Goal: Communication & Community: Answer question/provide support

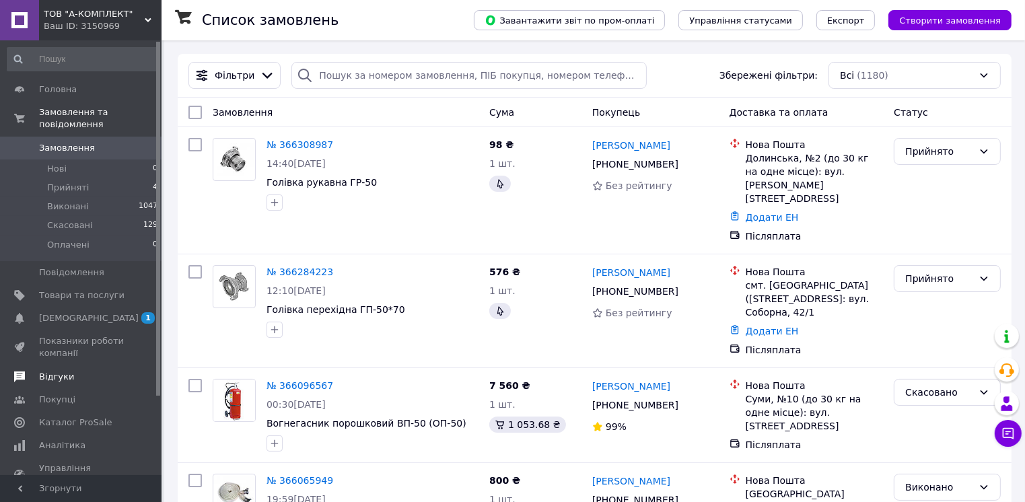
click at [62, 371] on span "Відгуки" at bounding box center [56, 377] width 35 height 12
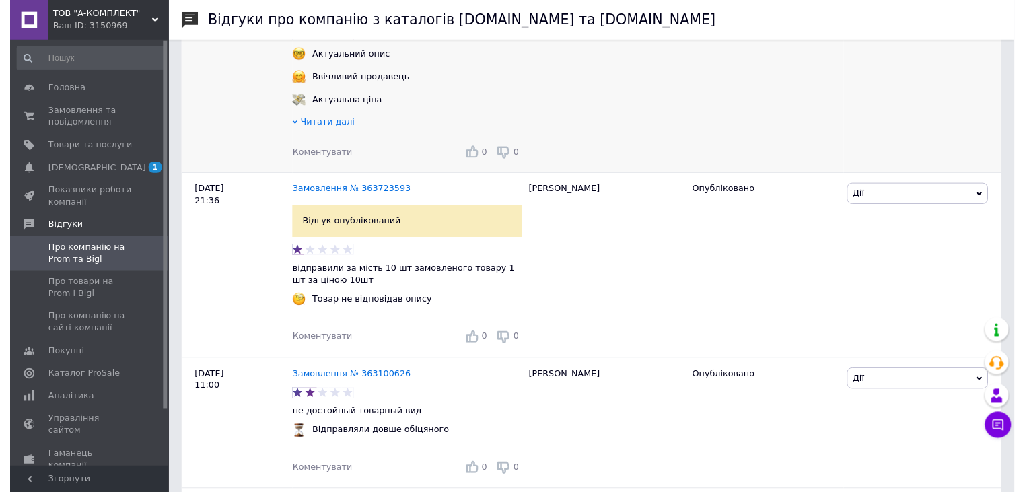
scroll to position [337, 0]
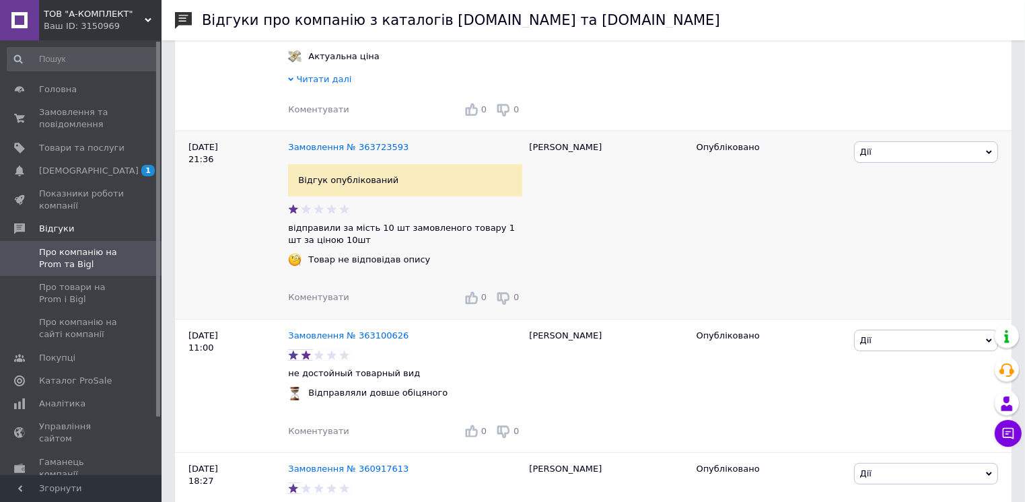
click at [327, 302] on span "Коментувати" at bounding box center [318, 297] width 61 height 10
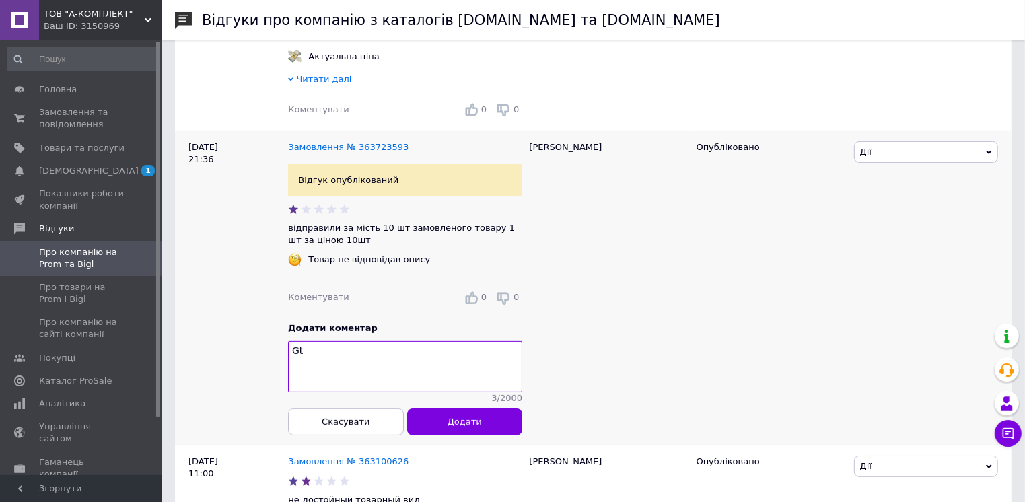
type textarea "G"
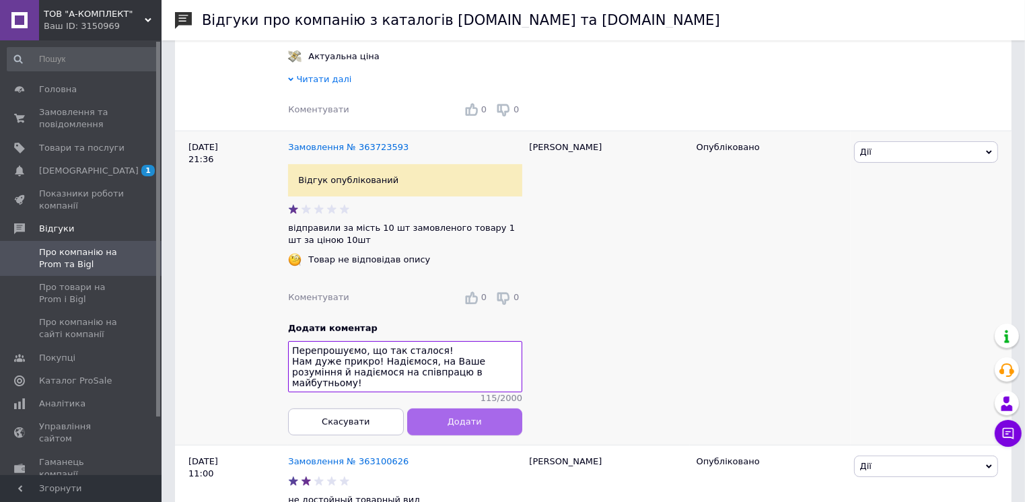
type textarea "Перепрошуємо, що так сталося! Нам дуже прикро! Надіємося, на Ваше розуміння й н…"
click at [469, 427] on span "Додати" at bounding box center [465, 422] width 34 height 10
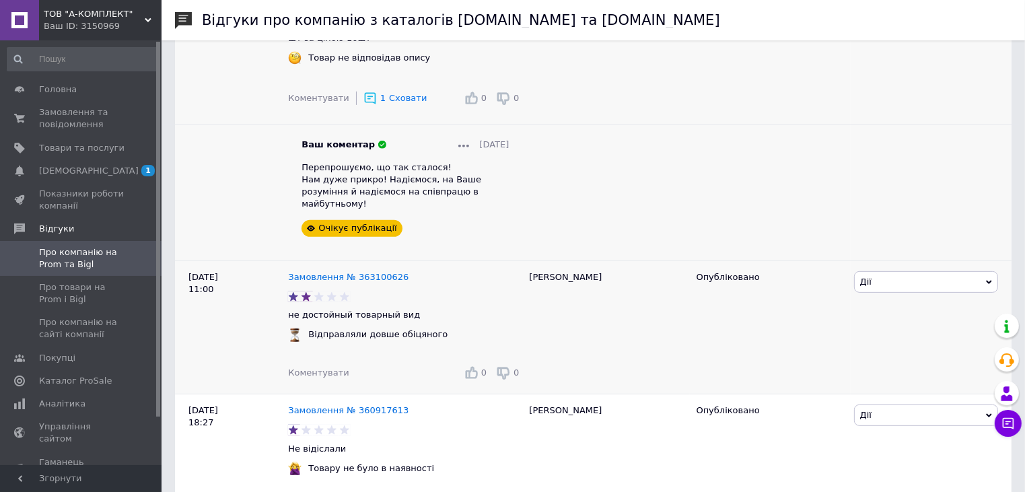
scroll to position [606, 0]
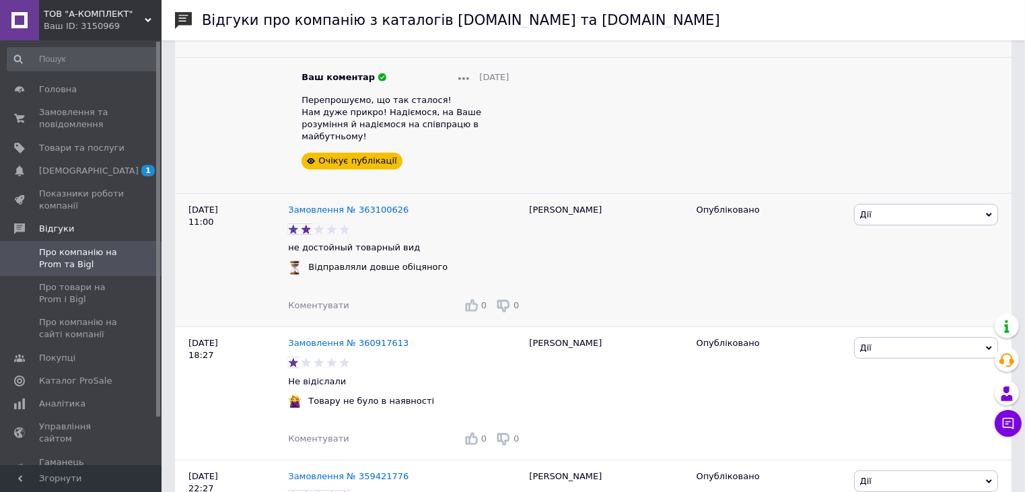
click at [315, 300] on span "Коментувати" at bounding box center [318, 305] width 61 height 10
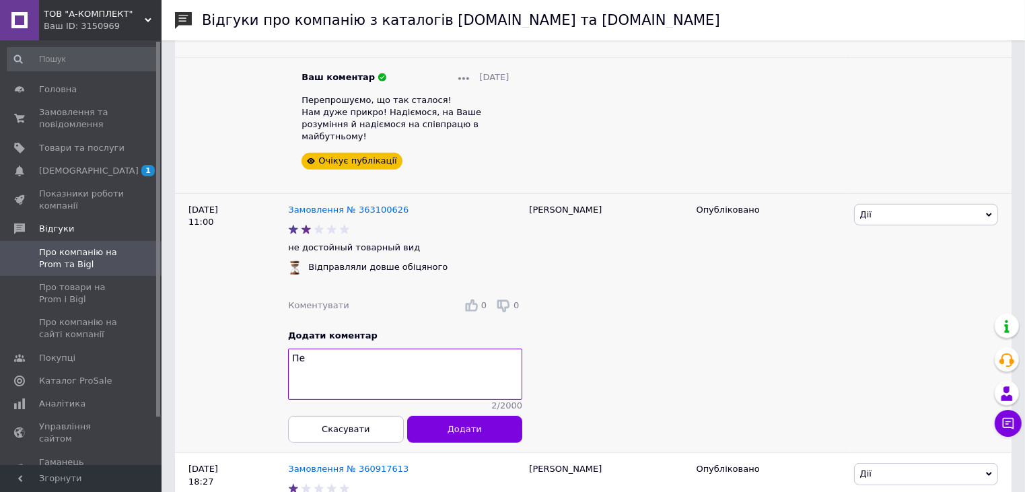
type textarea "П"
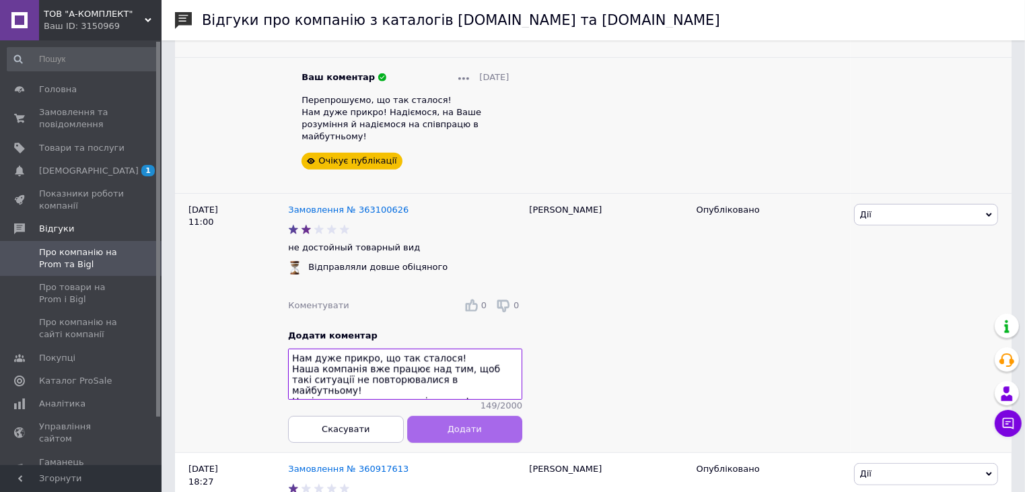
type textarea "Нам дуже прикро, що так сталося! Наша компанія вже працює над тим, щоб такі сит…"
click at [479, 437] on button "Додати" at bounding box center [465, 428] width 116 height 27
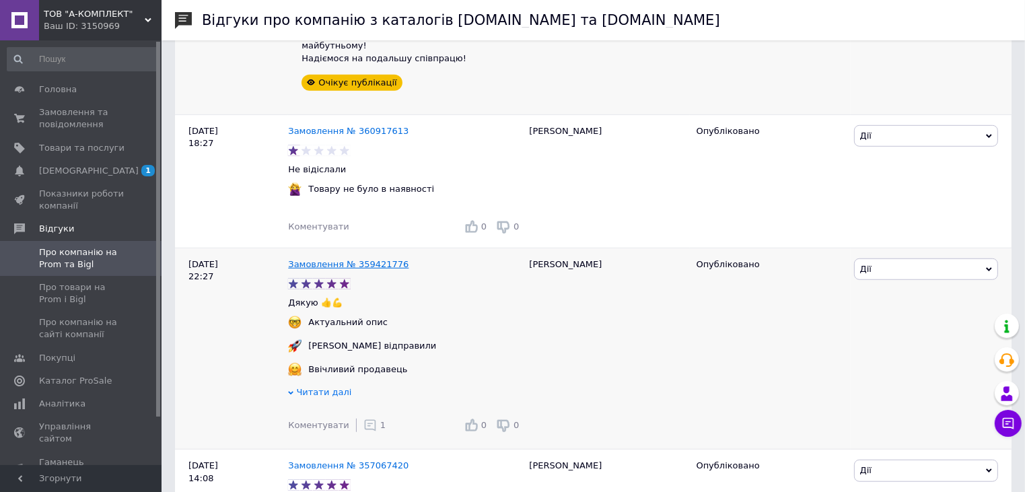
scroll to position [943, 0]
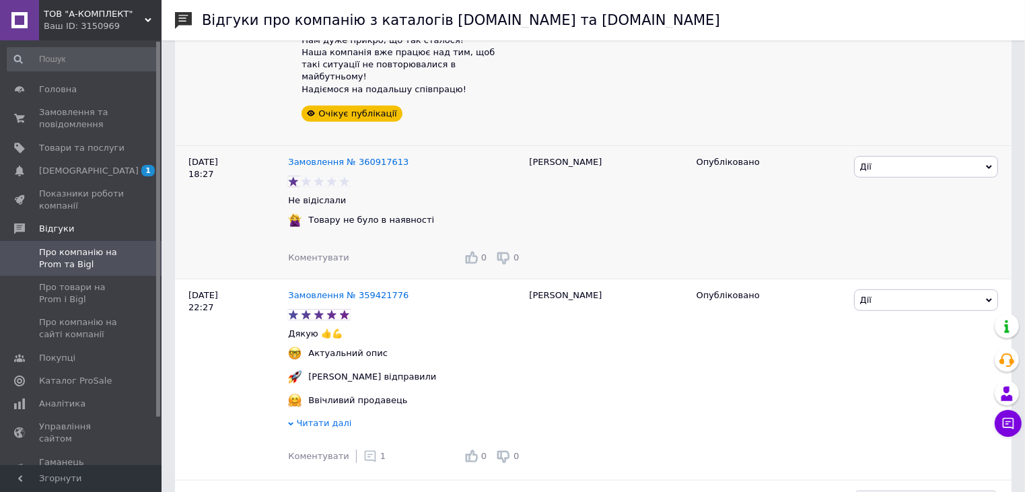
click at [326, 252] on span "Коментувати" at bounding box center [318, 257] width 61 height 10
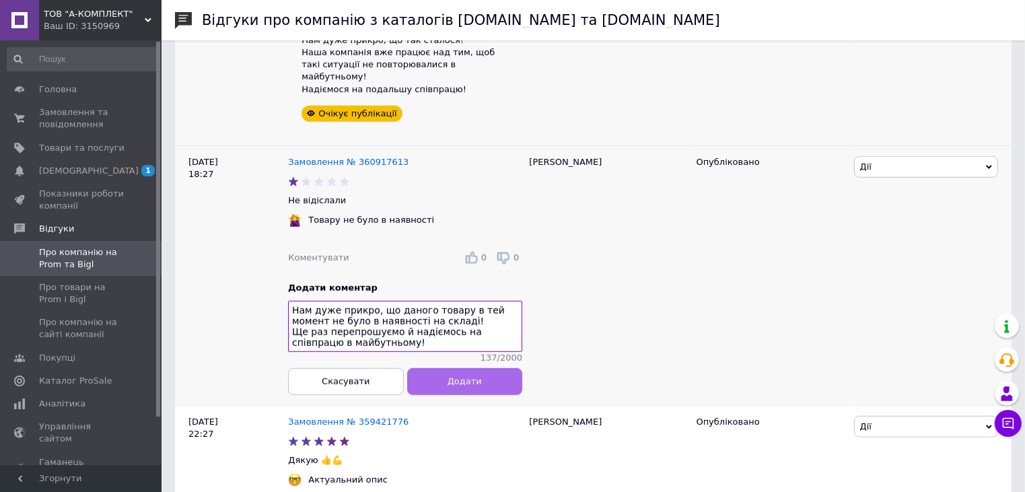
type textarea "Нам дуже прикро, що даного товару в тей момент не було в наявності на складі! Щ…"
click at [462, 376] on span "Додати" at bounding box center [465, 381] width 34 height 10
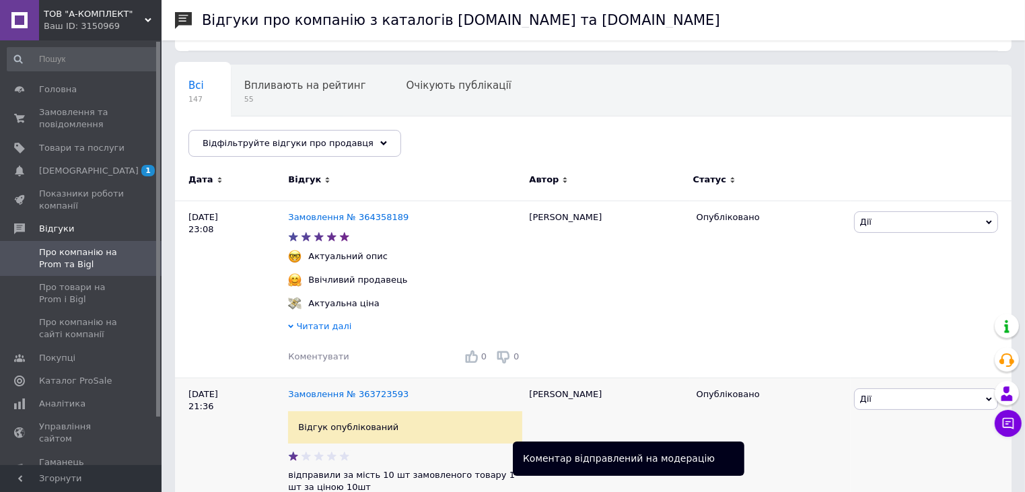
scroll to position [67, 0]
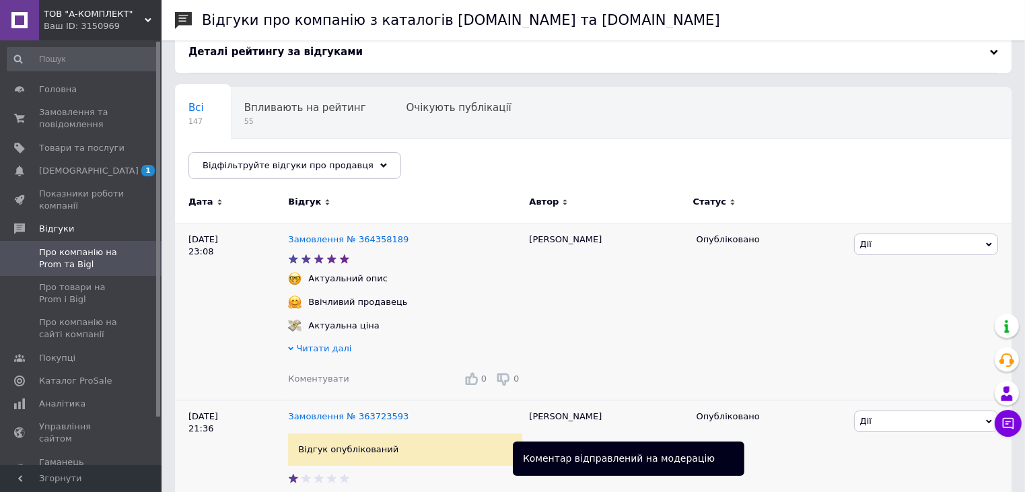
click at [332, 380] on span "Коментувати" at bounding box center [318, 379] width 61 height 10
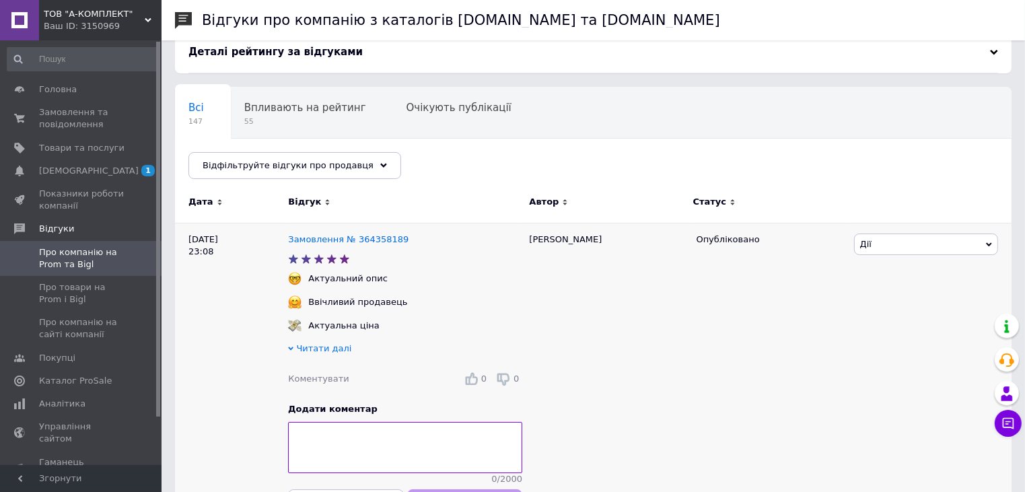
type textarea "Ж"
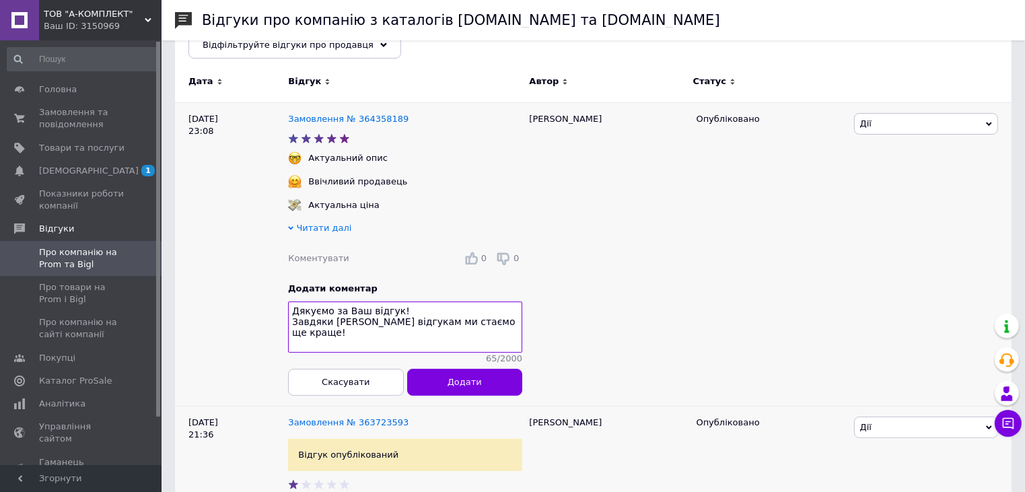
scroll to position [202, 0]
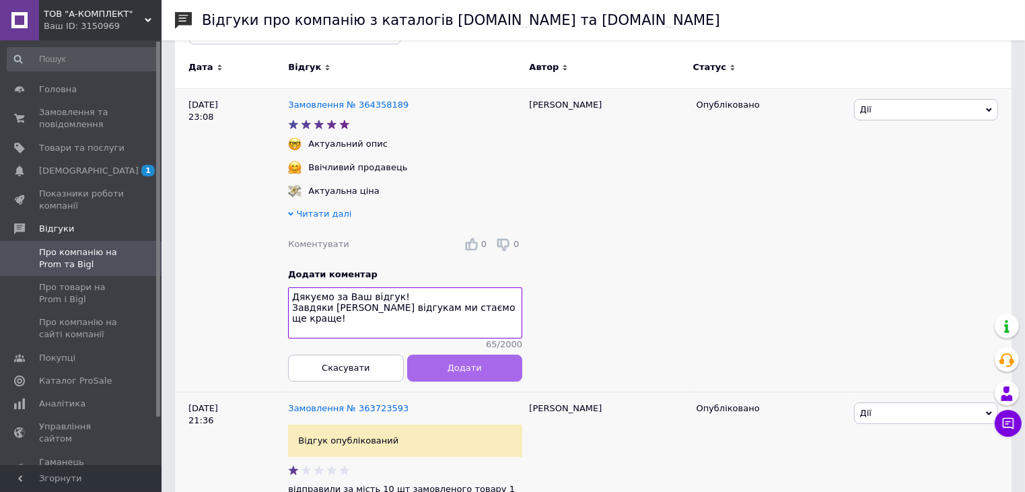
type textarea "Дякуємо за Ваш відгук! Завдяки [PERSON_NAME] відгукам ми стаємо ще краще!"
click at [479, 373] on button "Додати" at bounding box center [465, 368] width 116 height 27
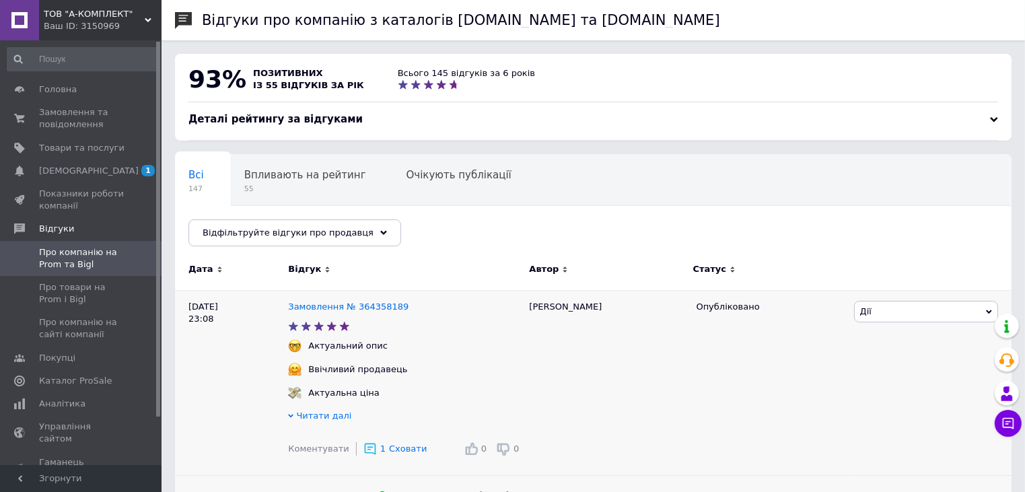
scroll to position [135, 0]
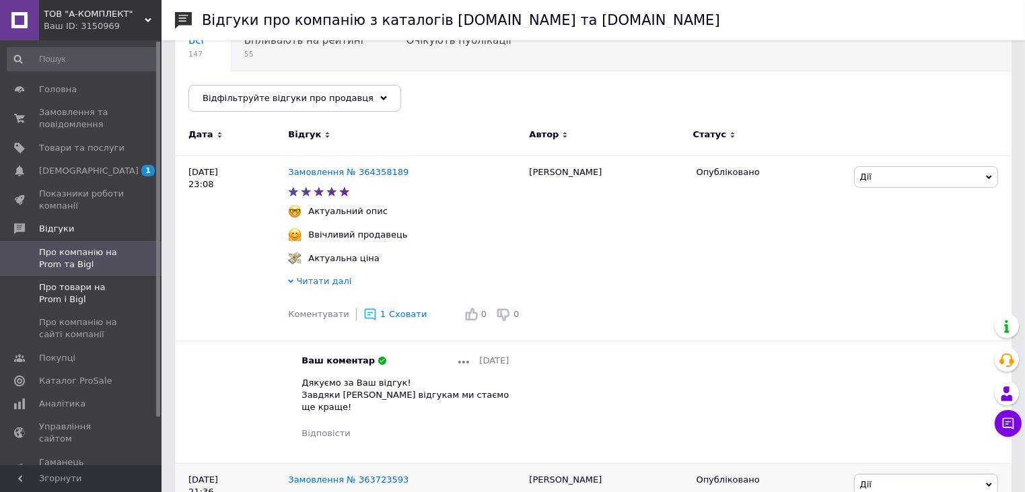
click at [85, 298] on span "Про товари на Prom і Bigl" at bounding box center [82, 293] width 86 height 24
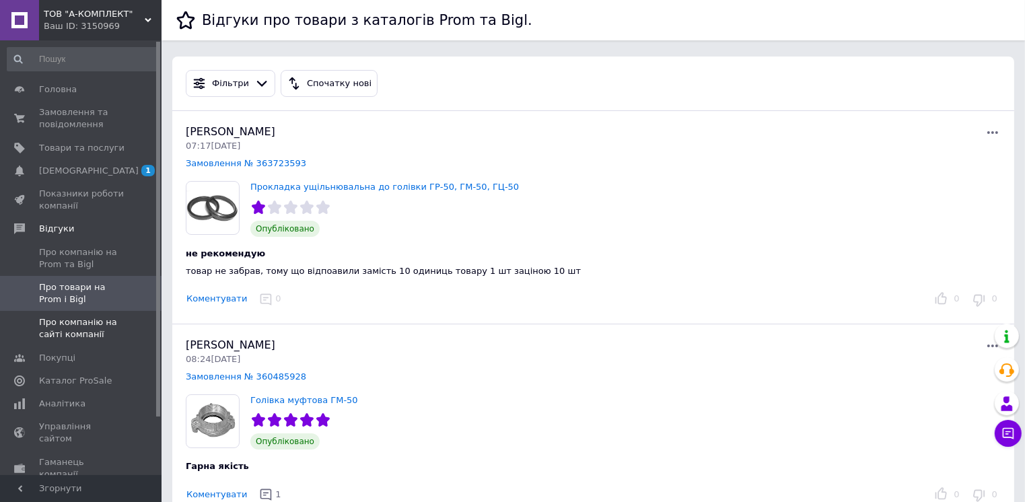
click at [95, 323] on span "Про компанію на сайті компанії" at bounding box center [82, 328] width 86 height 24
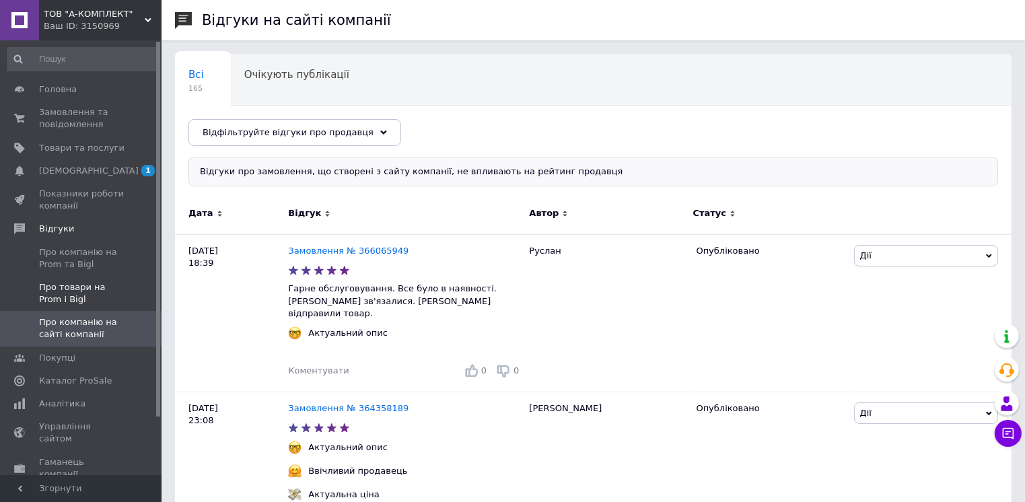
click at [92, 300] on span "Про товари на Prom і Bigl" at bounding box center [82, 293] width 86 height 24
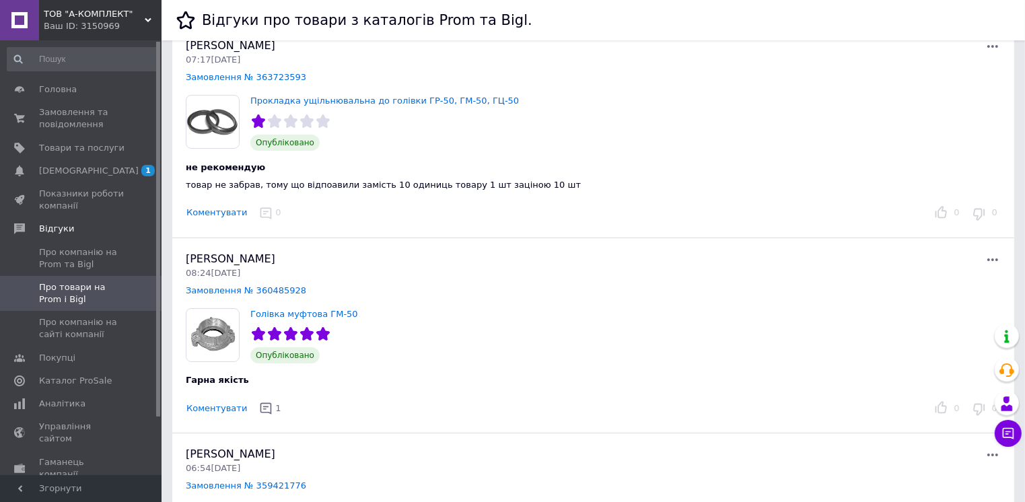
scroll to position [67, 0]
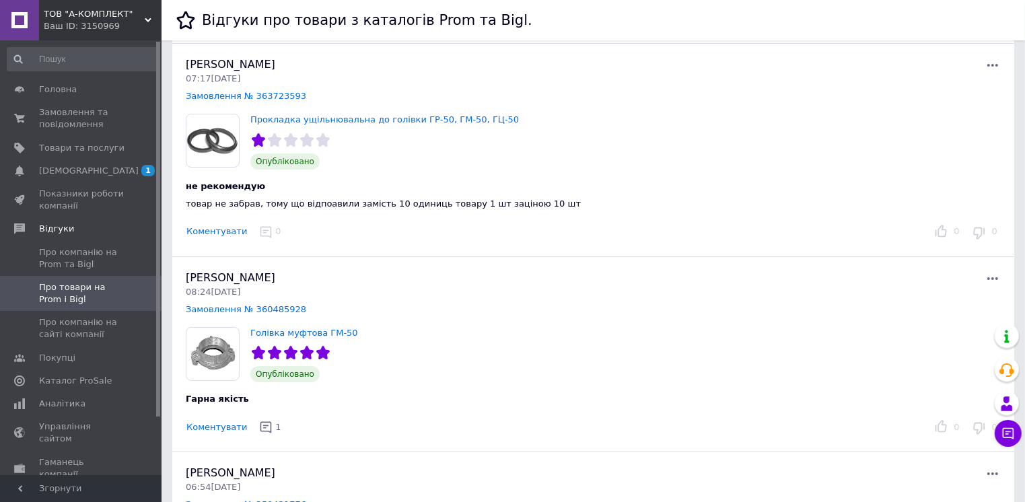
click at [205, 233] on button "Коментувати" at bounding box center [217, 232] width 62 height 14
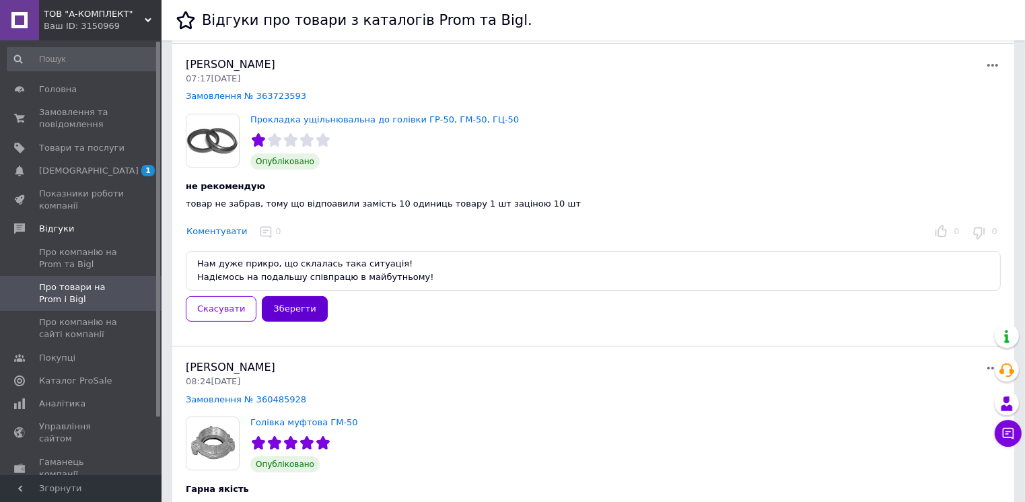
type textarea "Нам дуже прикро, що склалась така ситуація! Надіємось на подальшу співпрацю в м…"
click at [275, 313] on button "Зберегти" at bounding box center [294, 309] width 65 height 26
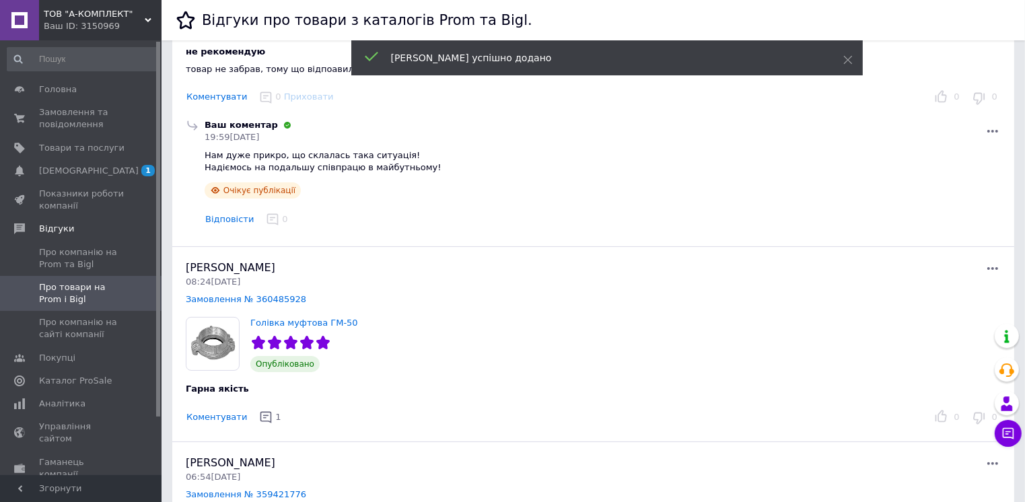
scroll to position [269, 0]
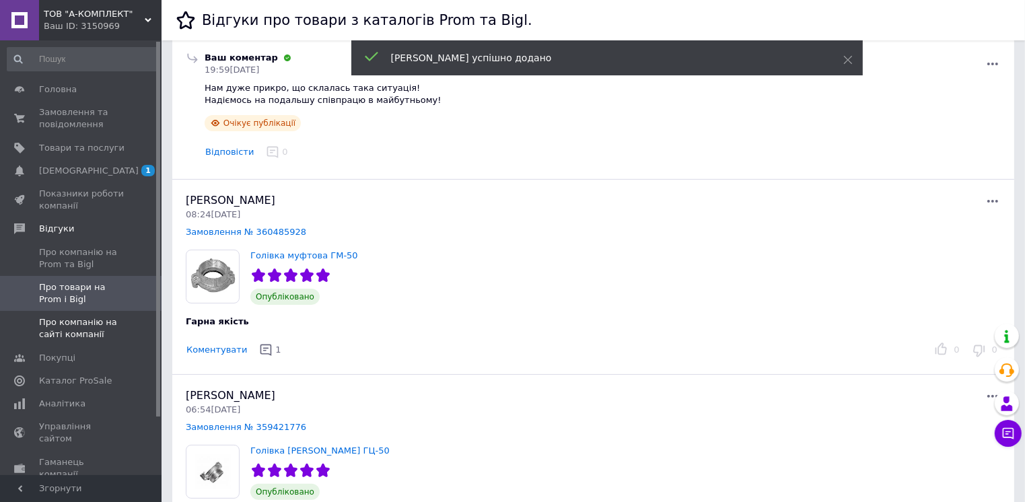
click at [92, 318] on span "Про компанію на сайті компанії" at bounding box center [82, 328] width 86 height 24
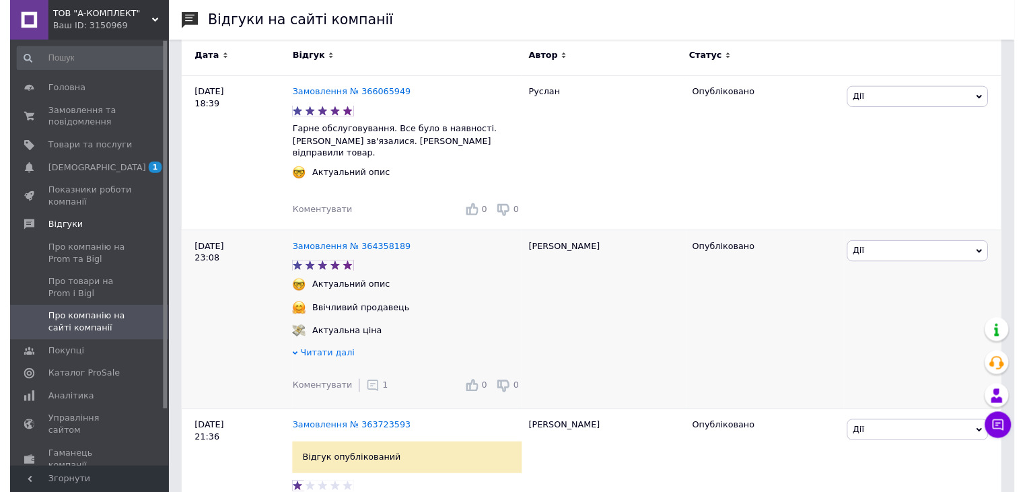
scroll to position [135, 0]
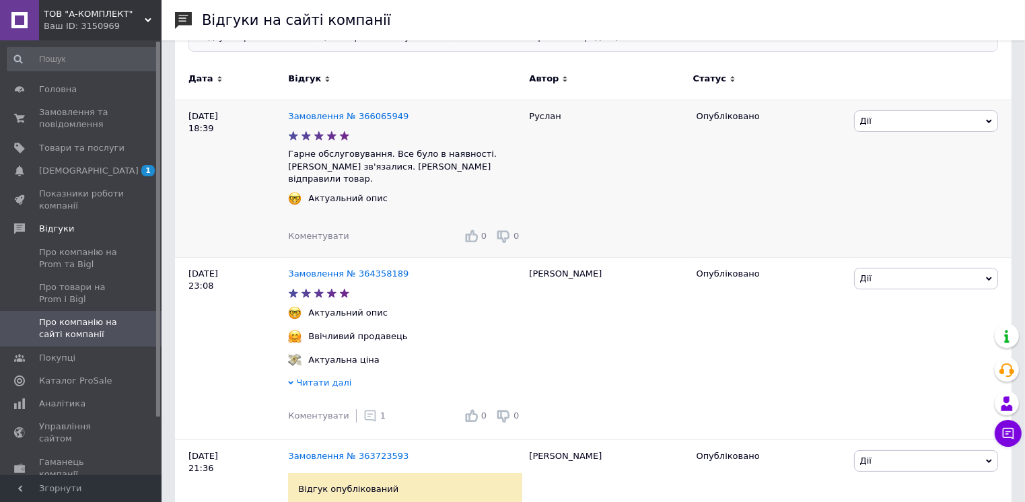
click at [323, 231] on span "Коментувати" at bounding box center [318, 236] width 61 height 10
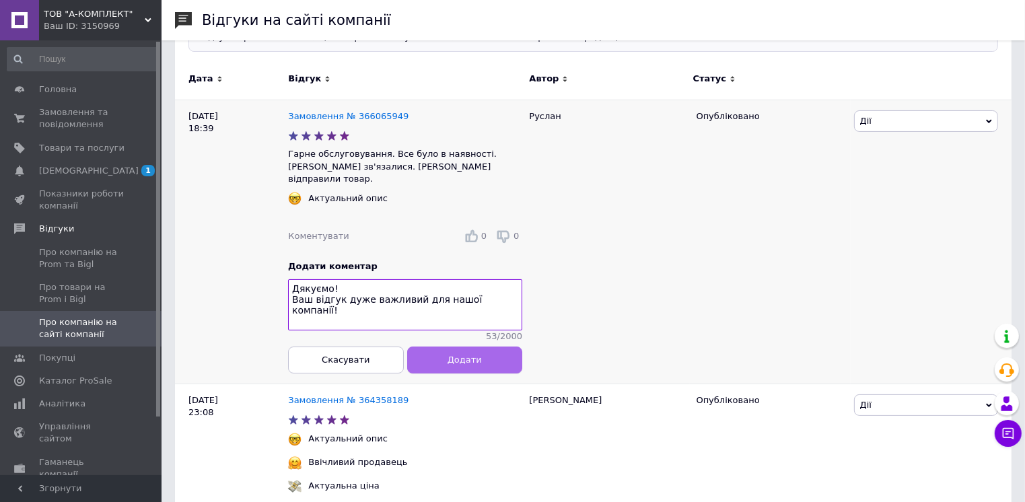
type textarea "Дякуємо! Ваш відгук дуже важливий для нашої компанії!"
click at [479, 356] on button "Додати" at bounding box center [465, 360] width 116 height 27
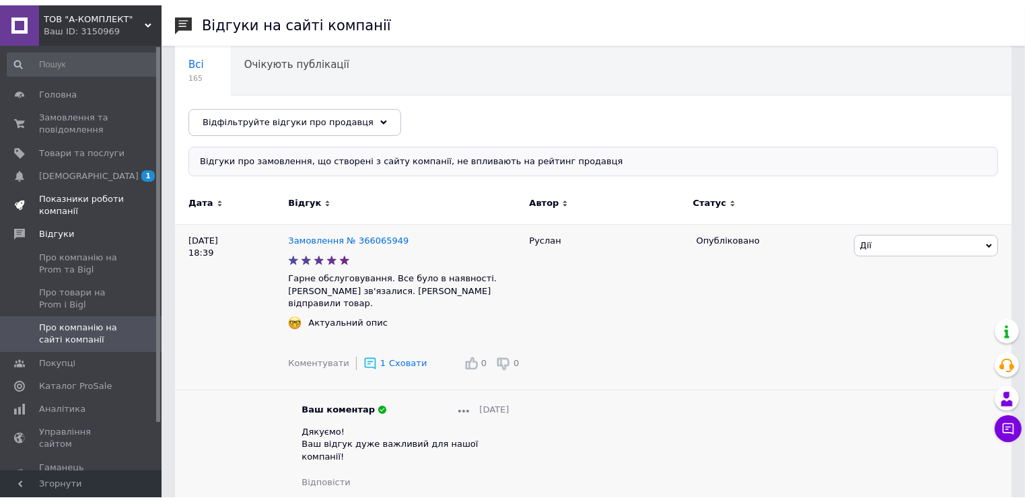
scroll to position [0, 0]
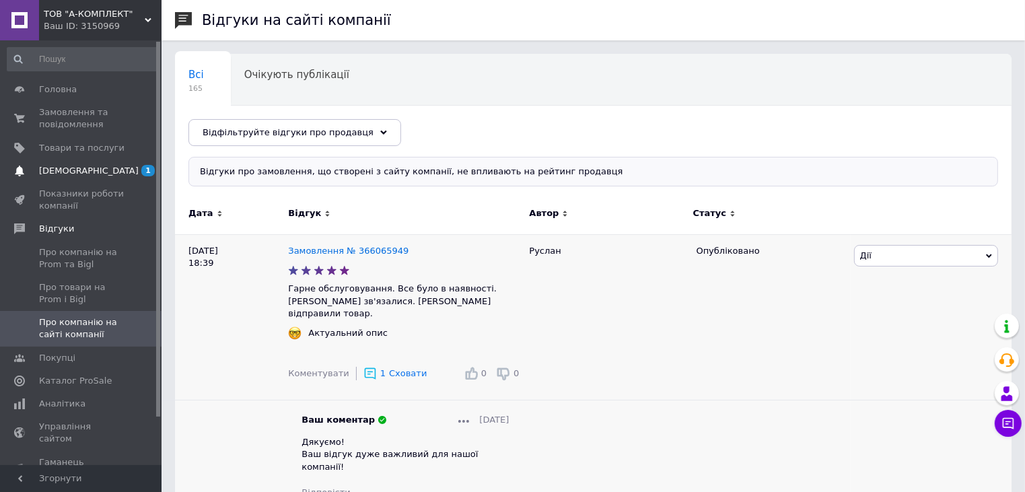
click at [63, 166] on span "[DEMOGRAPHIC_DATA]" at bounding box center [89, 171] width 100 height 12
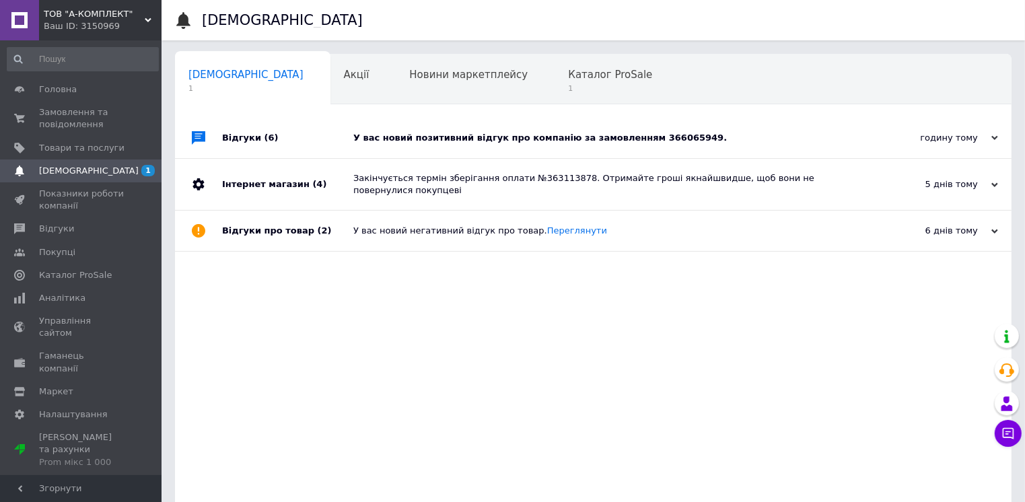
click at [462, 144] on div "У вас новий позитивний відгук про компанію за замовленням 366065949." at bounding box center [608, 138] width 510 height 40
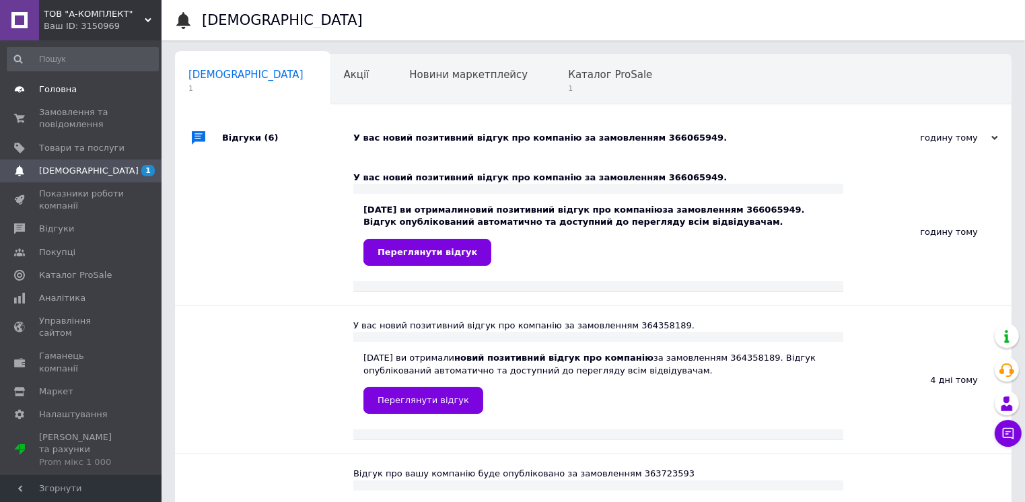
click at [73, 91] on span "Головна" at bounding box center [82, 89] width 86 height 12
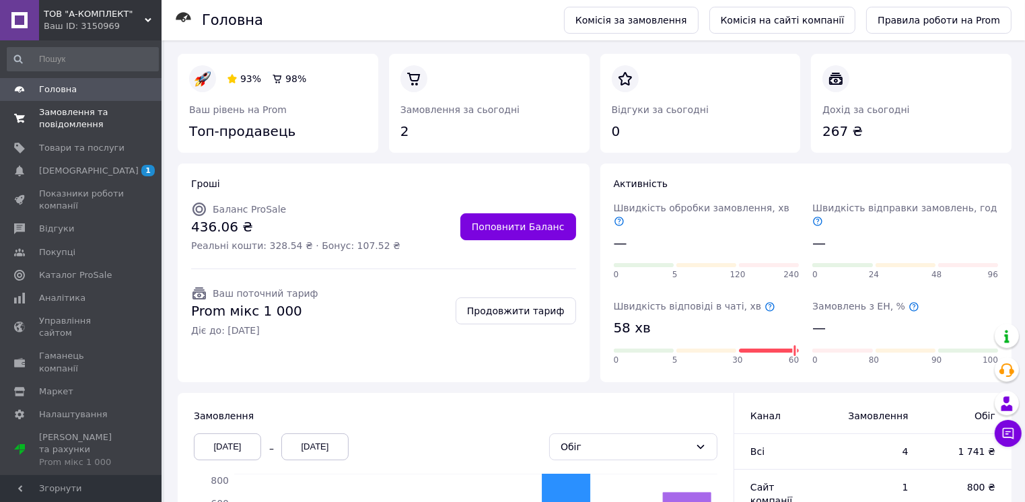
click at [74, 122] on span "Замовлення та повідомлення" at bounding box center [82, 118] width 86 height 24
